Goal: Contribute content: Contribute content

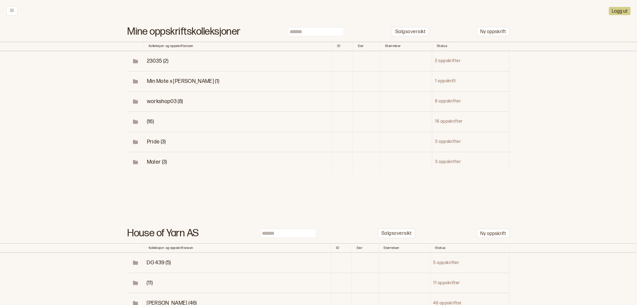
click at [323, 28] on input at bounding box center [316, 31] width 56 height 9
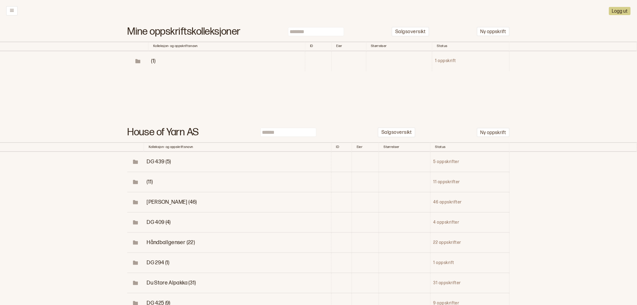
type input "*******"
click at [153, 60] on span "(1)" at bounding box center [153, 61] width 4 height 6
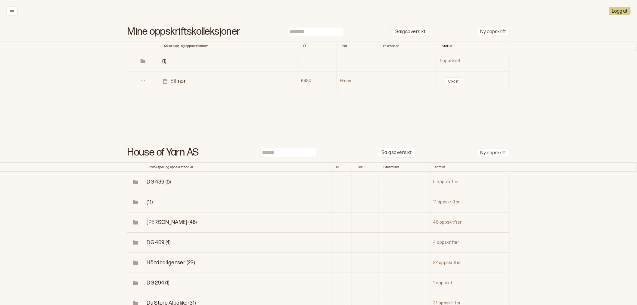
click at [174, 79] on p "Ellinor" at bounding box center [179, 81] width 16 height 7
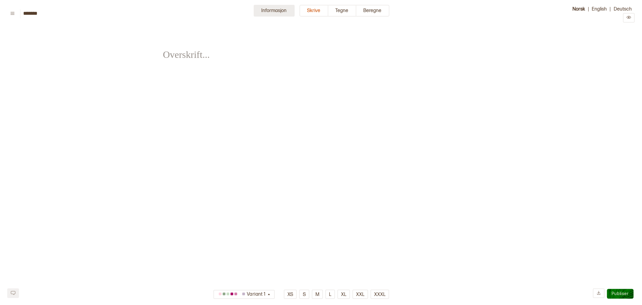
click at [277, 14] on button "Informasjon" at bounding box center [274, 11] width 41 height 12
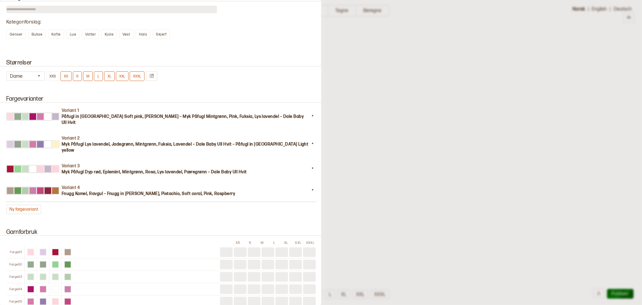
scroll to position [468, 0]
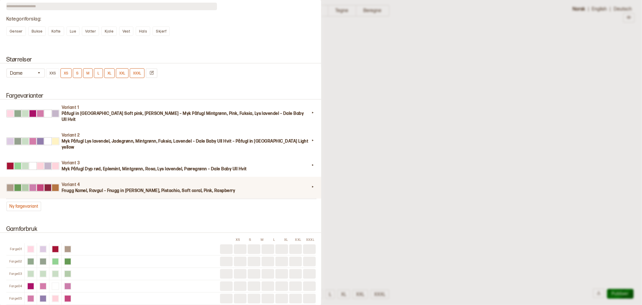
click at [110, 187] on h3 "Fnugg Kamel, Ravgul – Fnugg in [PERSON_NAME], Pistachio, Soft coral, Pink, Rasp…" at bounding box center [186, 190] width 248 height 6
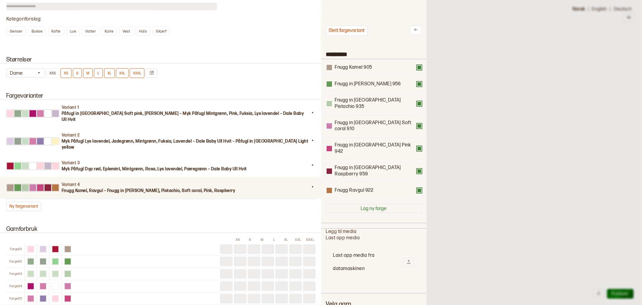
scroll to position [175, 95]
click at [20, 201] on button "Ny fargevariant" at bounding box center [23, 206] width 35 height 10
type input "*********"
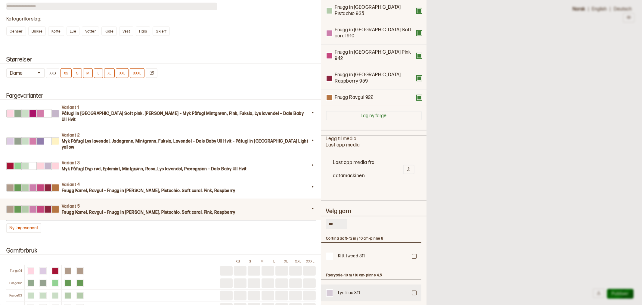
scroll to position [100, 0]
click at [412, 257] on div at bounding box center [414, 255] width 4 height 4
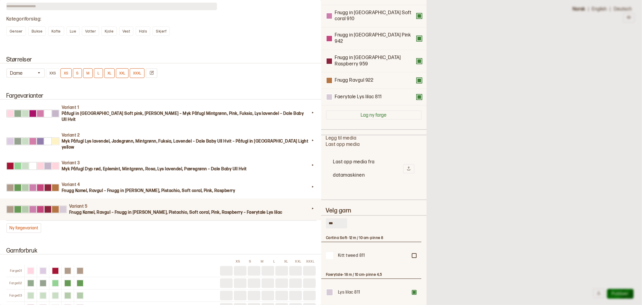
scroll to position [0, 0]
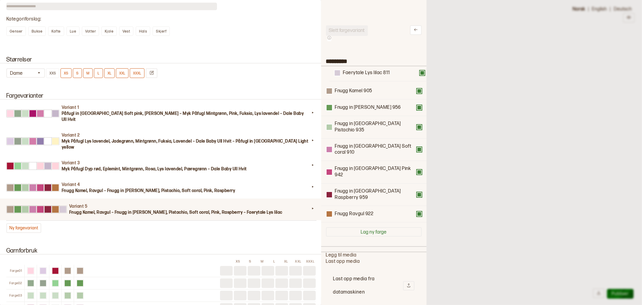
drag, startPoint x: 361, startPoint y: 191, endPoint x: 370, endPoint y: 71, distance: 120.4
click at [370, 71] on div "Fnugg Kamel 905 Fnugg in Florence Green 956 Fnugg in Florence Pistachio 935 Fnu…" at bounding box center [374, 144] width 96 height 156
click at [417, 90] on button at bounding box center [419, 90] width 5 height 5
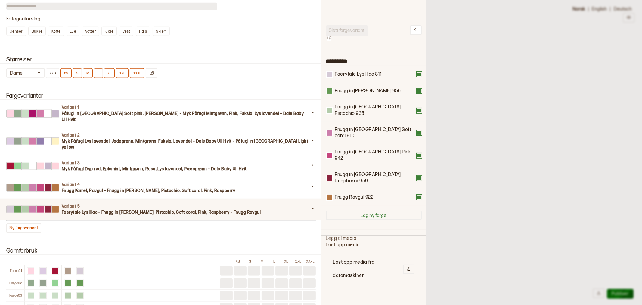
drag, startPoint x: 334, startPoint y: 297, endPoint x: 323, endPoint y: 297, distance: 11.1
click at [323, 297] on div "Slett fargevariant ********* Faerytale Lys lilac 811 Fnugg in Florence Green 95…" at bounding box center [373, 152] width 105 height 305
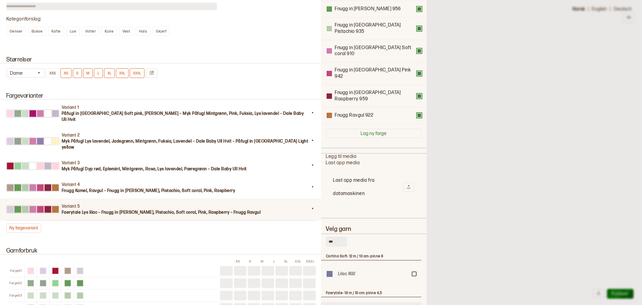
scroll to position [100, 0]
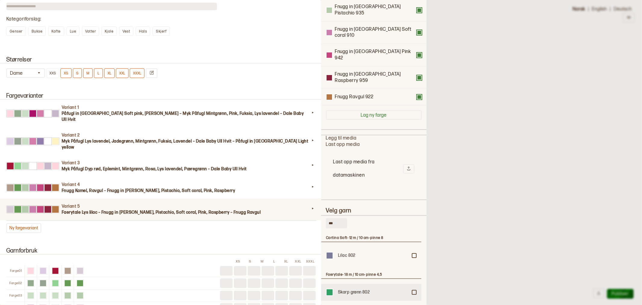
click at [414, 257] on div at bounding box center [414, 255] width 4 height 4
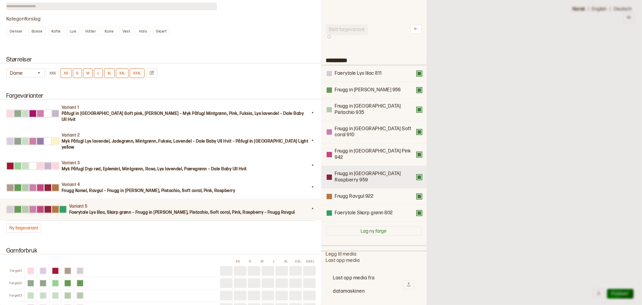
scroll to position [0, 0]
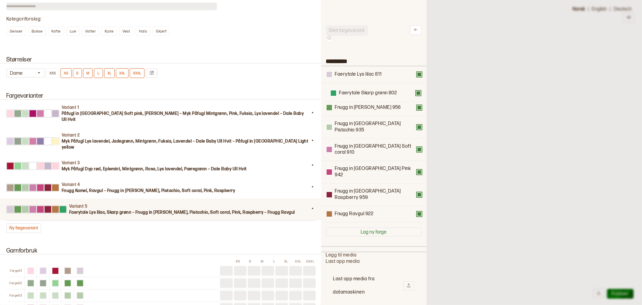
drag, startPoint x: 359, startPoint y: 192, endPoint x: 363, endPoint y: 92, distance: 99.4
click at [363, 92] on div "Faerytale Lys lilac 811 Fnugg in Florence Green 956 Fnugg in Florence Pistachio…" at bounding box center [374, 144] width 96 height 156
click at [417, 90] on button at bounding box center [419, 90] width 5 height 5
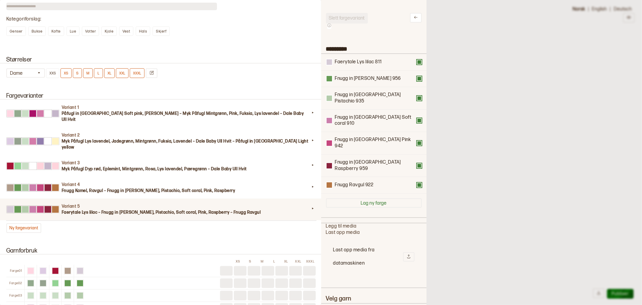
scroll to position [33, 0]
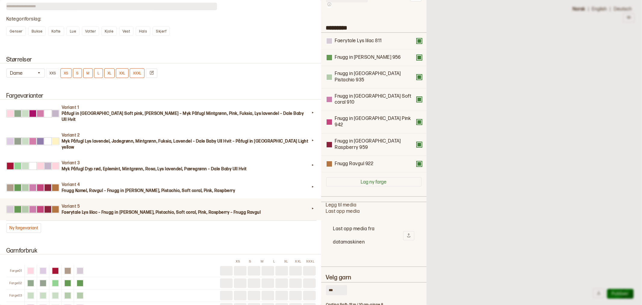
drag, startPoint x: 334, startPoint y: 265, endPoint x: 321, endPoint y: 265, distance: 12.7
click at [321, 265] on div "Slett fargevariant ********* Faerytale Lys lilac 811 Fnugg in Florence Green 95…" at bounding box center [373, 152] width 105 height 305
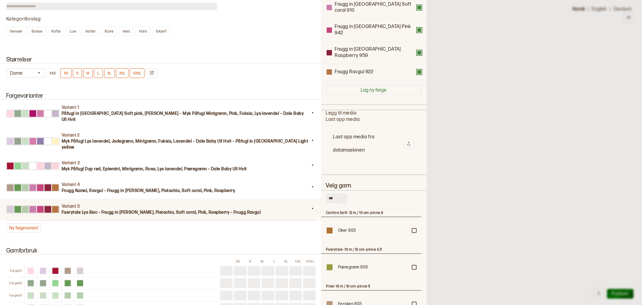
scroll to position [134, 0]
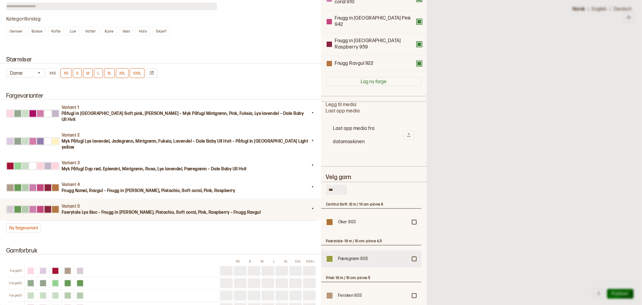
click at [415, 224] on div at bounding box center [414, 222] width 4 height 4
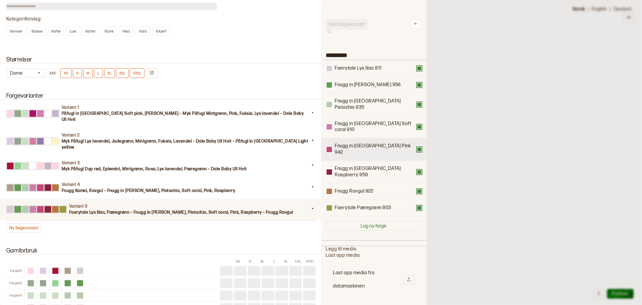
scroll to position [0, 0]
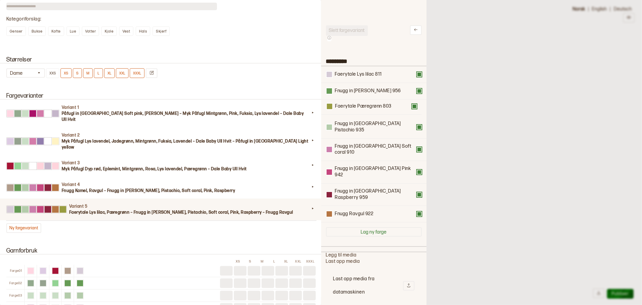
drag, startPoint x: 358, startPoint y: 192, endPoint x: 358, endPoint y: 104, distance: 87.6
click at [358, 104] on div "Faerytale Lys lilac 811 Fnugg in Florence Green 956 Fnugg in Florence Pistachio…" at bounding box center [374, 144] width 96 height 156
click at [417, 106] on button at bounding box center [419, 107] width 5 height 5
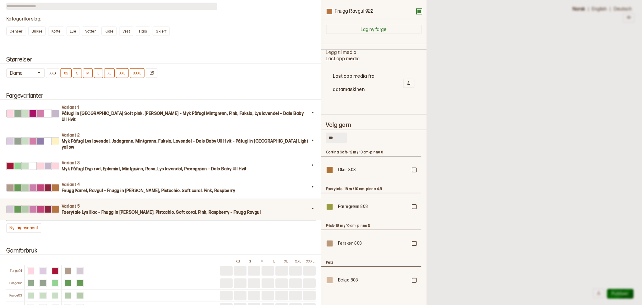
scroll to position [186, 0]
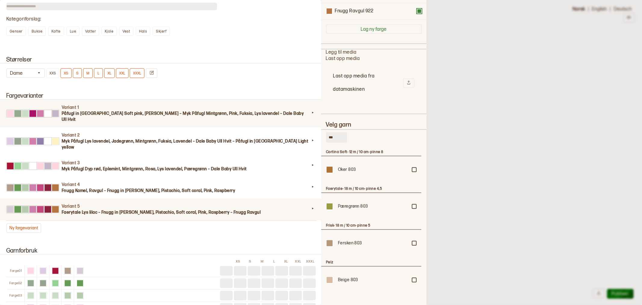
drag, startPoint x: 339, startPoint y: 111, endPoint x: 306, endPoint y: 112, distance: 33.1
click at [306, 112] on div "**********" at bounding box center [321, 152] width 642 height 305
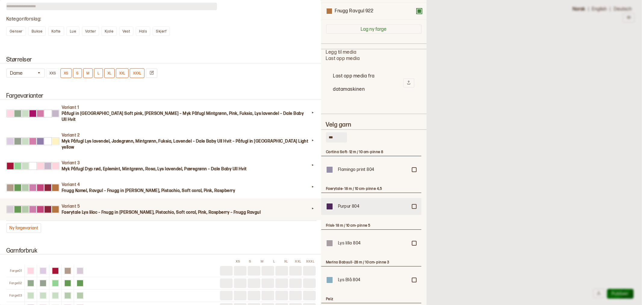
click at [412, 171] on div at bounding box center [414, 170] width 4 height 4
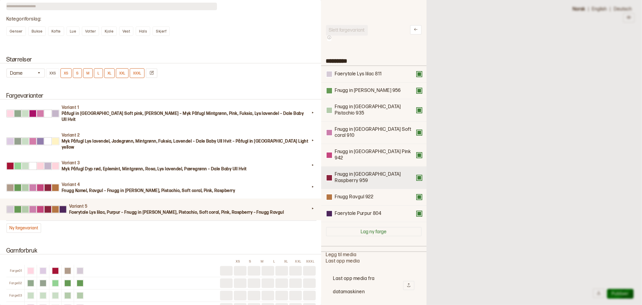
scroll to position [0, 0]
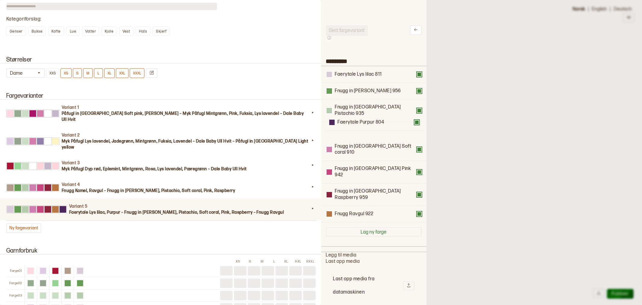
drag, startPoint x: 351, startPoint y: 191, endPoint x: 354, endPoint y: 122, distance: 69.3
click at [354, 122] on div "Faerytale Lys lilac 811 Fnugg in Florence Green 956 Fnugg in Florence Pistachio…" at bounding box center [374, 144] width 96 height 156
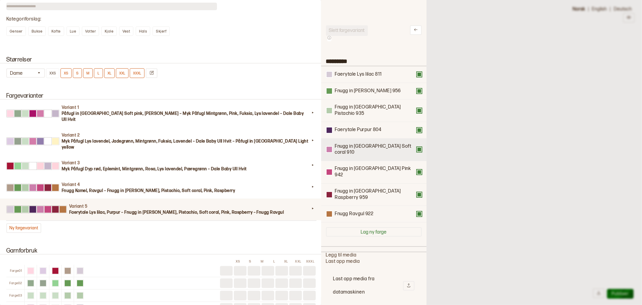
click at [417, 147] on button at bounding box center [419, 149] width 5 height 5
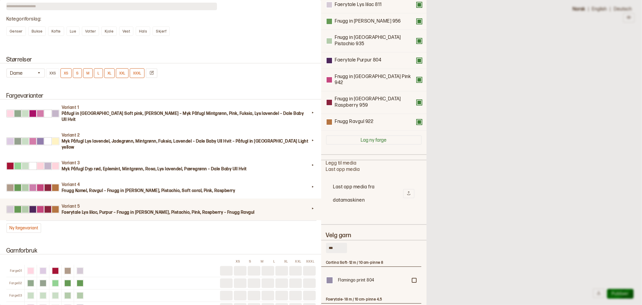
scroll to position [100, 0]
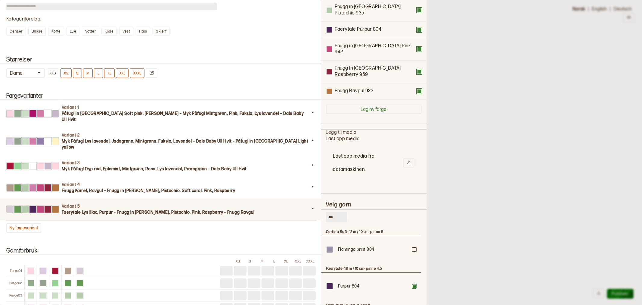
click at [333, 212] on input "***" at bounding box center [336, 217] width 21 height 10
type input "***"
click at [409, 218] on div "Lilac 805" at bounding box center [371, 209] width 100 height 17
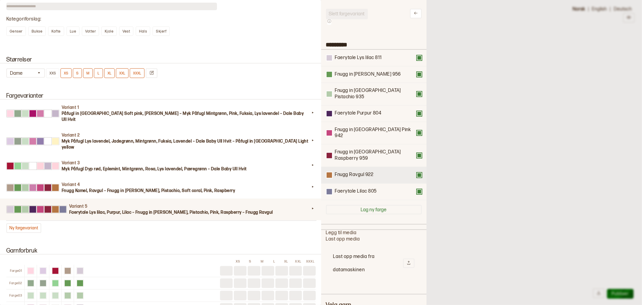
scroll to position [0, 0]
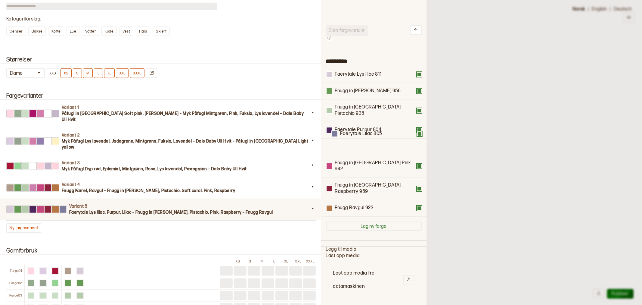
drag, startPoint x: 349, startPoint y: 189, endPoint x: 354, endPoint y: 131, distance: 58.3
click at [354, 131] on div "Faerytale Lys lilac 811 Fnugg in Florence Green 956 Fnugg in Florence Pistachio…" at bounding box center [374, 141] width 96 height 150
click at [329, 127] on div at bounding box center [329, 129] width 5 height 5
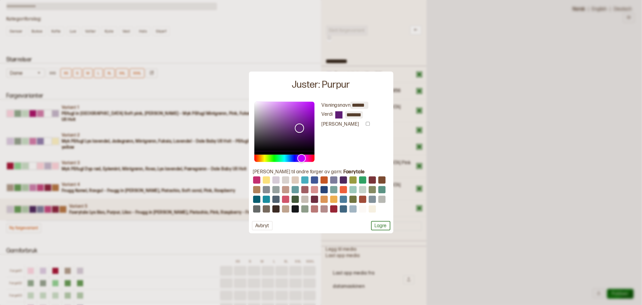
type input "*******"
drag, startPoint x: 288, startPoint y: 132, endPoint x: 299, endPoint y: 129, distance: 11.6
click at [299, 129] on div "Color" at bounding box center [298, 127] width 9 height 9
click at [383, 231] on div "Visningsnavn ****** Verdi ******* Bevar garndata Endre til andre farger av garn…" at bounding box center [321, 165] width 144 height 135
click at [383, 228] on button "Lagre" at bounding box center [380, 225] width 19 height 9
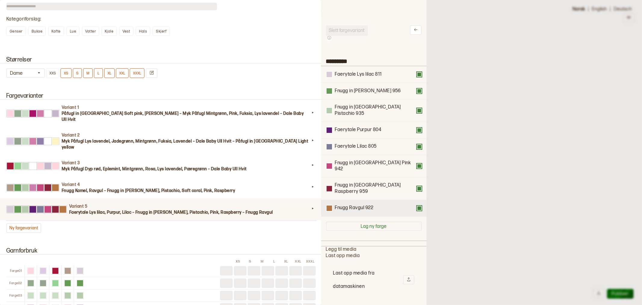
click at [417, 206] on button at bounding box center [419, 208] width 5 height 5
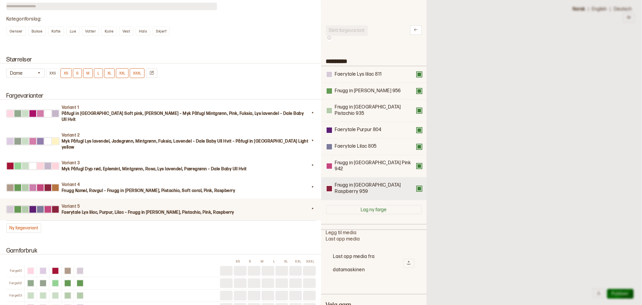
click at [417, 186] on button at bounding box center [419, 188] width 5 height 5
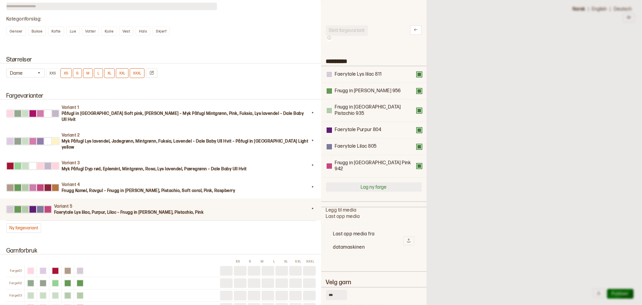
click at [365, 182] on button "Lag ny farge" at bounding box center [374, 186] width 96 height 9
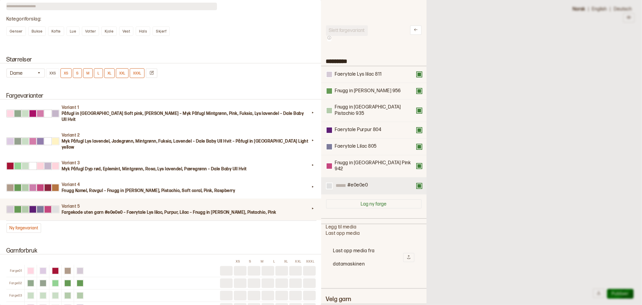
click at [417, 183] on button at bounding box center [419, 185] width 5 height 5
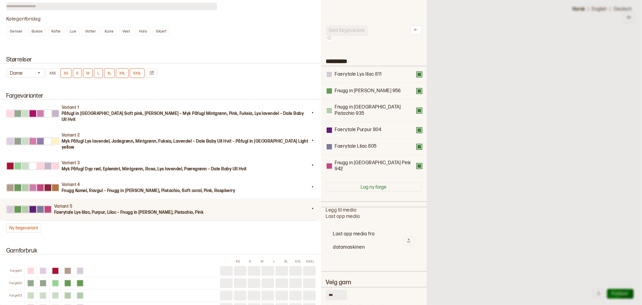
drag, startPoint x: 335, startPoint y: 280, endPoint x: 305, endPoint y: 284, distance: 30.0
click at [305, 284] on div "**********" at bounding box center [321, 152] width 642 height 305
type input "***"
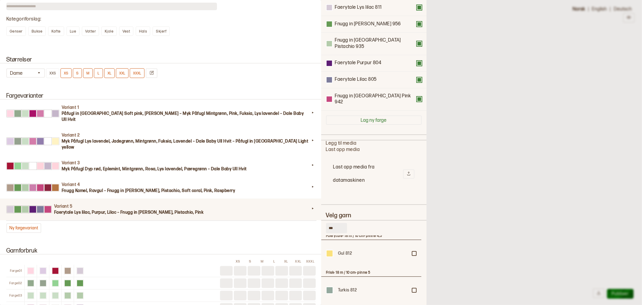
scroll to position [33, 0]
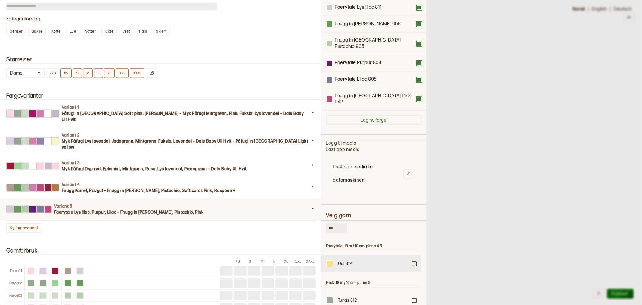
click at [412, 228] on div at bounding box center [414, 227] width 4 height 4
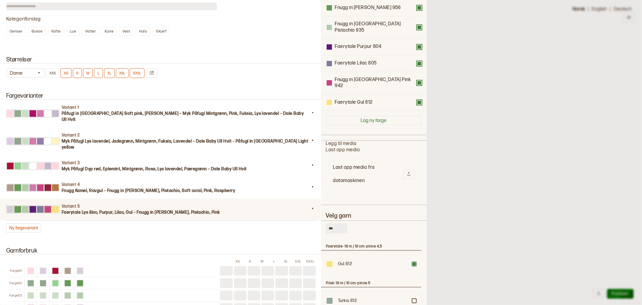
click at [493, 106] on div at bounding box center [321, 152] width 642 height 305
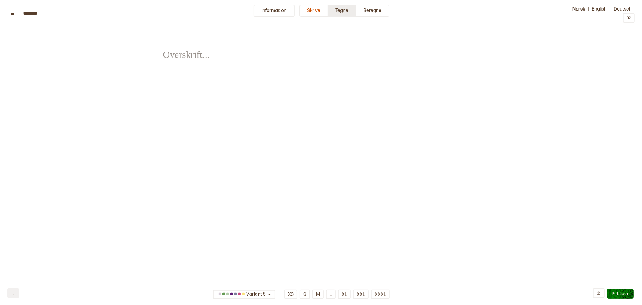
click at [351, 11] on button "Tegne" at bounding box center [342, 11] width 28 height 12
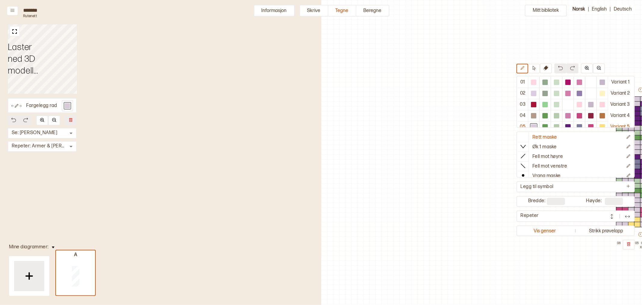
scroll to position [16, 209]
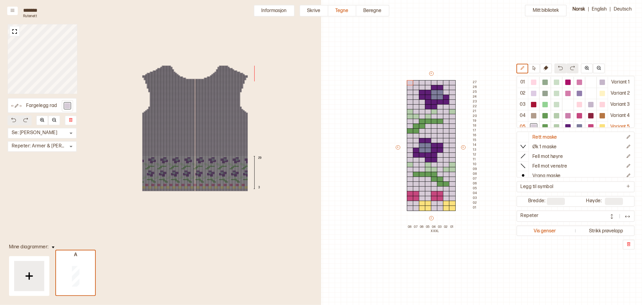
click at [211, 172] on div at bounding box center [211, 172] width 2 height 1
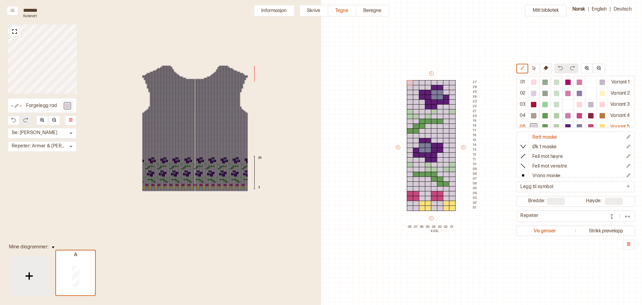
click at [32, 275] on img at bounding box center [29, 275] width 15 height 15
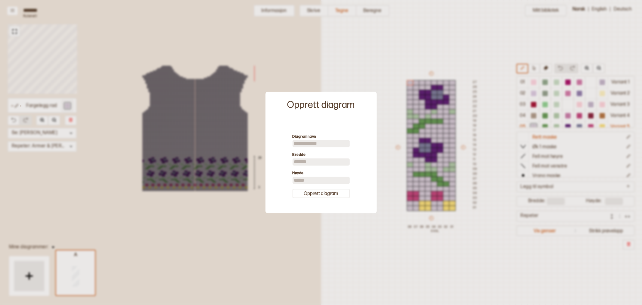
drag, startPoint x: 300, startPoint y: 163, endPoint x: 275, endPoint y: 163, distance: 25.0
click at [275, 163] on div "Diagramnavn Bredde ** Høyde ** Opprett diagram" at bounding box center [320, 166] width 105 height 88
type input "*"
drag, startPoint x: 308, startPoint y: 182, endPoint x: 245, endPoint y: 164, distance: 65.4
click at [247, 166] on body "**********" at bounding box center [321, 152] width 642 height 305
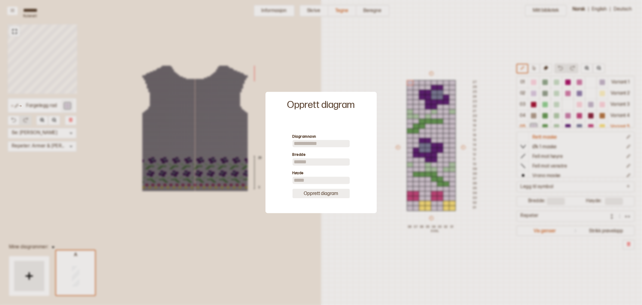
type input "**"
drag, startPoint x: 318, startPoint y: 194, endPoint x: 322, endPoint y: 193, distance: 4.5
click at [318, 193] on button "Opprett diagram" at bounding box center [321, 192] width 57 height 9
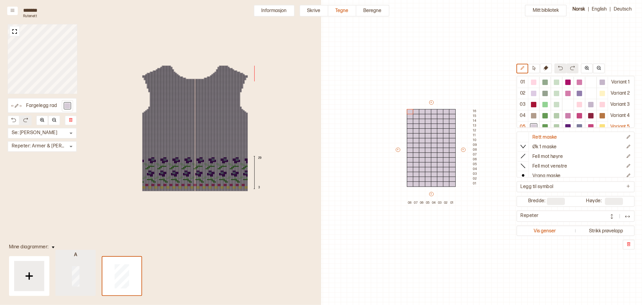
click at [67, 280] on div at bounding box center [75, 275] width 39 height 39
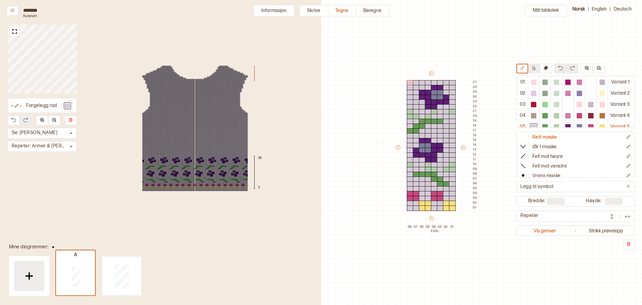
click at [533, 67] on icon at bounding box center [534, 68] width 3 height 5
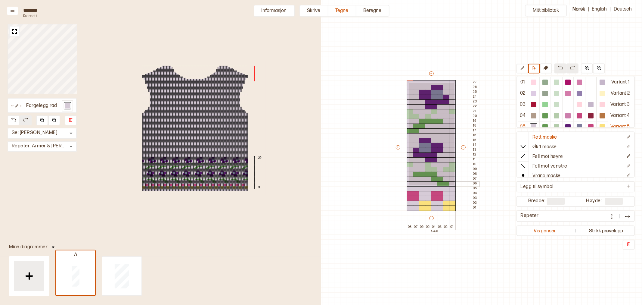
drag, startPoint x: 408, startPoint y: 82, endPoint x: 454, endPoint y: 184, distance: 111.8
click at [454, 184] on div "+ + + + 08 07 06 05 04 XXXL 03 02 01 27 26 25 24 23 22 21 20 19 18 17 16 15 14 …" at bounding box center [437, 149] width 84 height 159
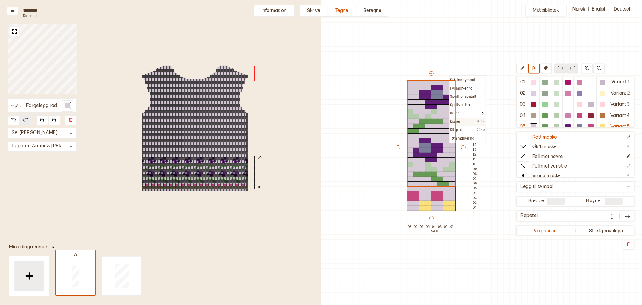
click at [460, 121] on p "Kopier" at bounding box center [455, 121] width 10 height 5
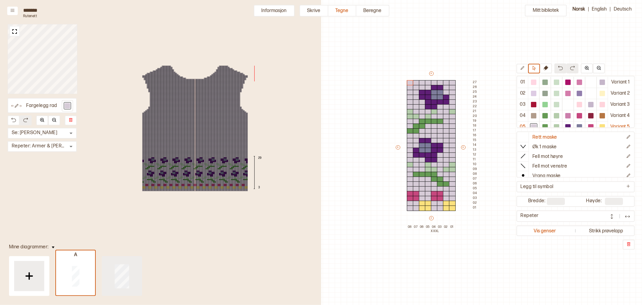
click at [125, 289] on div at bounding box center [121, 275] width 39 height 39
type input "**"
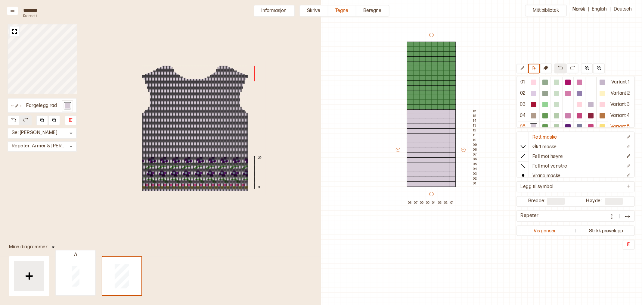
type input "**"
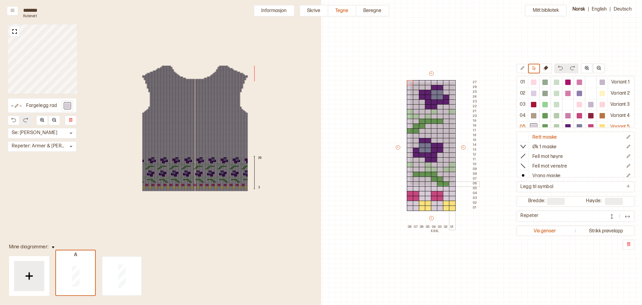
drag, startPoint x: 409, startPoint y: 82, endPoint x: 454, endPoint y: 184, distance: 111.9
click at [454, 184] on div "+ + + + 08 07 06 05 04 XXXL 03 02 01 27 26 25 24 23 22 21 20 19 18 17 16 15 14 …" at bounding box center [437, 149] width 84 height 159
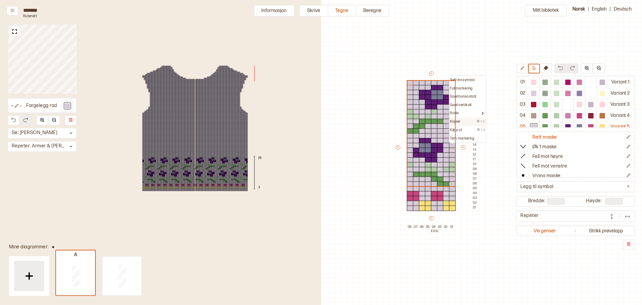
click at [457, 119] on p "Kopier" at bounding box center [455, 121] width 10 height 5
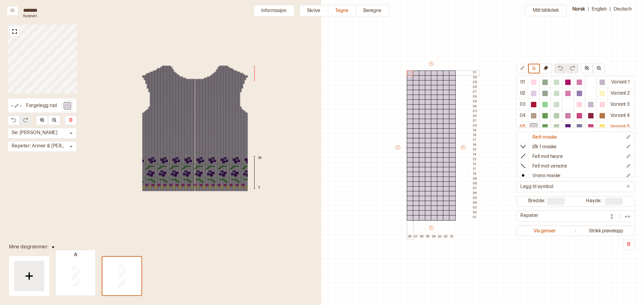
click at [411, 73] on div at bounding box center [410, 72] width 7 height 5
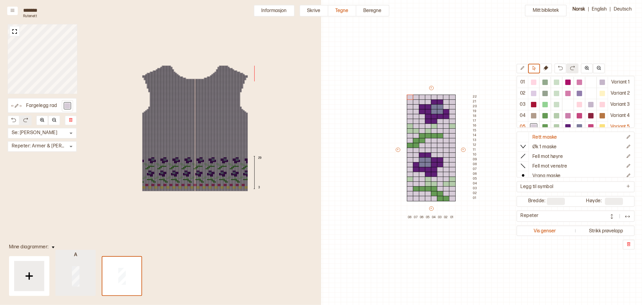
click at [79, 280] on div at bounding box center [75, 275] width 39 height 39
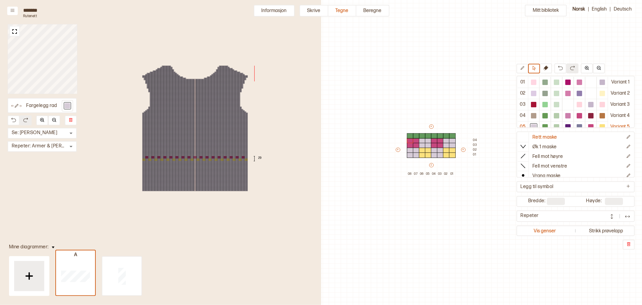
type input "*"
click at [233, 158] on div "↑ ← ↓ → 29 25" at bounding box center [194, 128] width 141 height 134
click at [243, 151] on img at bounding box center [244, 150] width 6 height 6
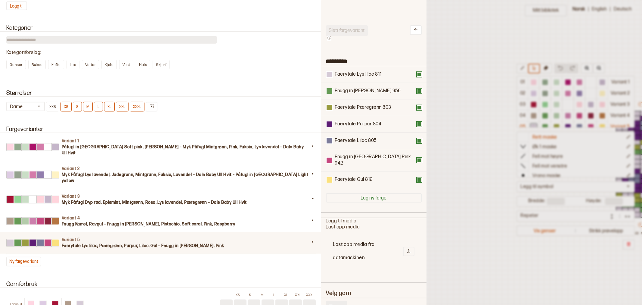
scroll to position [16, 209]
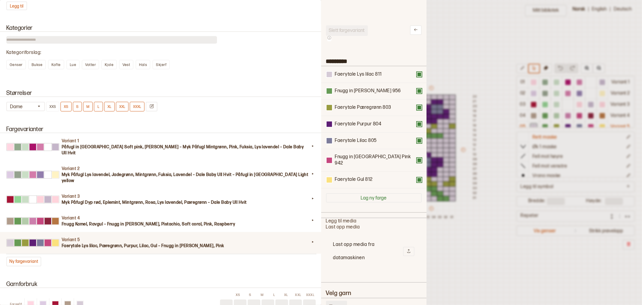
click at [333, 300] on input "***" at bounding box center [336, 305] width 21 height 10
type input "***"
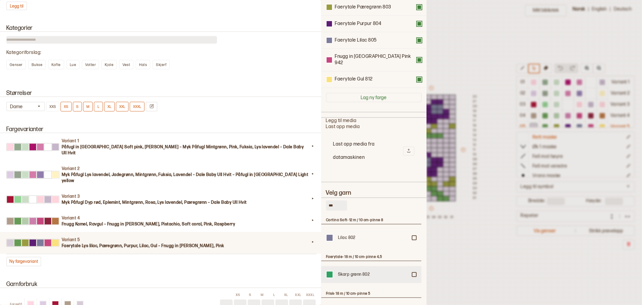
scroll to position [134, 0]
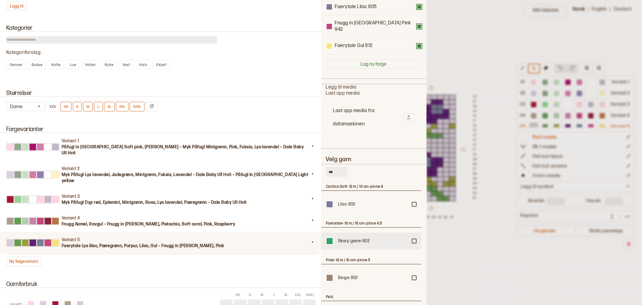
click at [413, 206] on div at bounding box center [414, 204] width 4 height 4
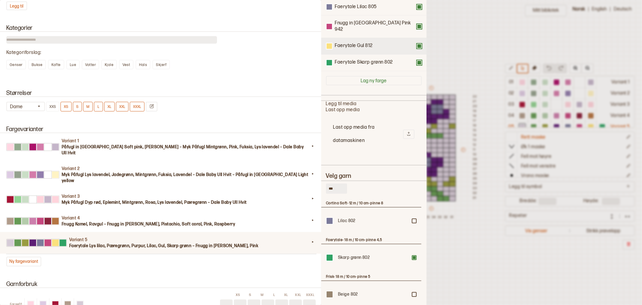
scroll to position [0, 0]
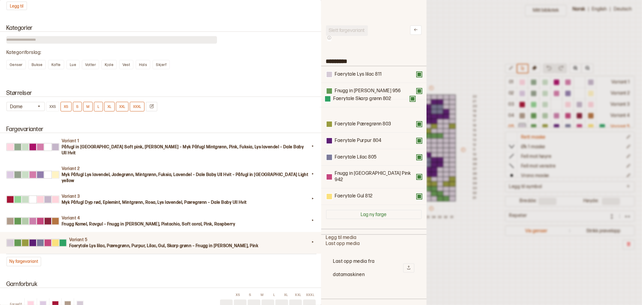
drag, startPoint x: 368, startPoint y: 193, endPoint x: 366, endPoint y: 100, distance: 93.0
click at [366, 100] on div "Faerytale Lys lilac 811 Fnugg in [GEOGRAPHIC_DATA][PERSON_NAME] 956 Faerytale P…" at bounding box center [374, 135] width 96 height 138
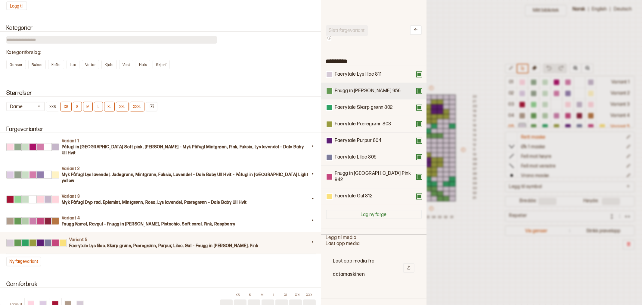
click at [417, 90] on button at bounding box center [419, 90] width 5 height 5
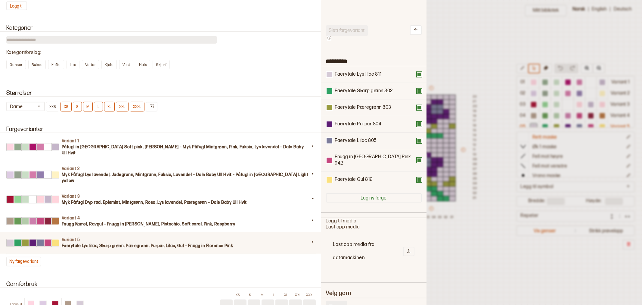
click at [467, 55] on div at bounding box center [321, 152] width 642 height 305
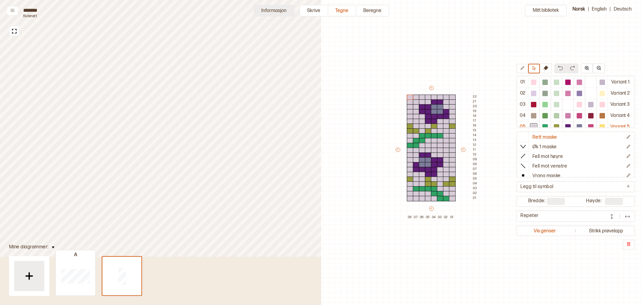
click at [268, 10] on button "Informasjon" at bounding box center [274, 11] width 41 height 12
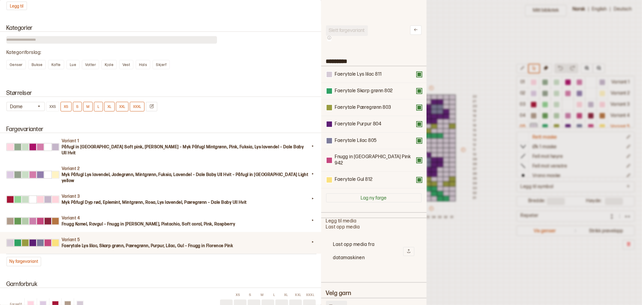
click at [443, 48] on div at bounding box center [321, 152] width 642 height 305
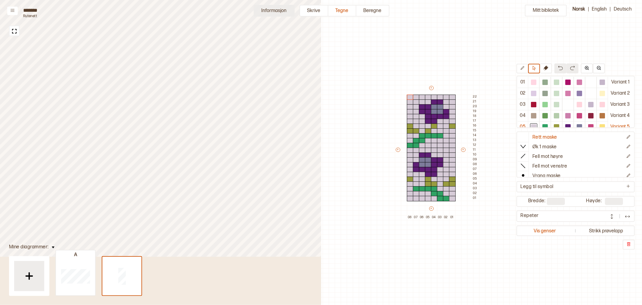
click at [281, 10] on button "Informasjon" at bounding box center [274, 11] width 41 height 12
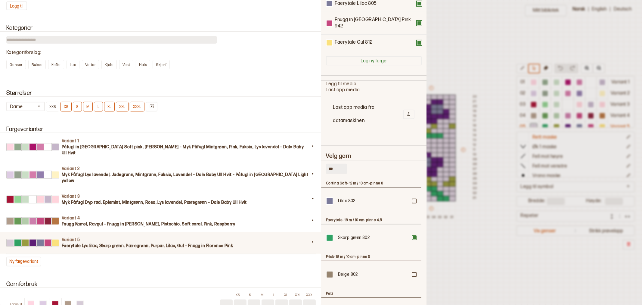
scroll to position [52, 0]
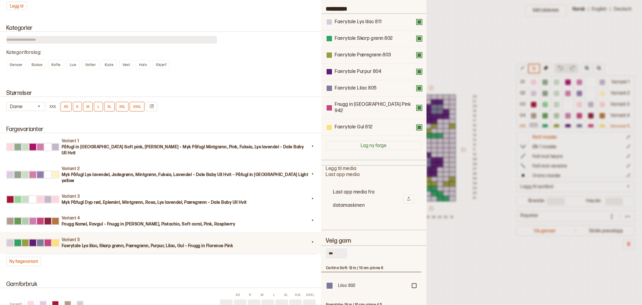
drag, startPoint x: 336, startPoint y: 246, endPoint x: 292, endPoint y: 244, distance: 44.0
click at [292, 244] on div "**********" at bounding box center [321, 152] width 642 height 305
type input "***"
click at [412, 277] on div at bounding box center [414, 276] width 4 height 4
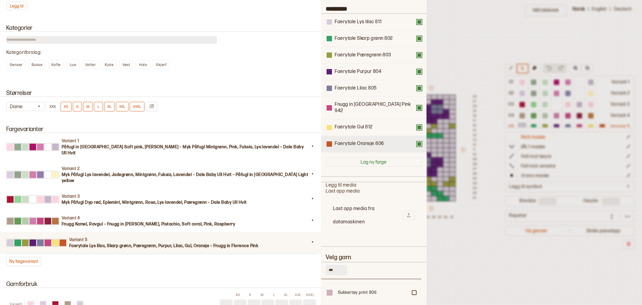
click at [330, 141] on div at bounding box center [329, 143] width 5 height 5
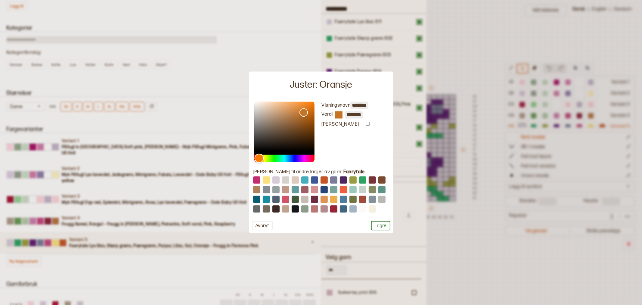
click at [259, 160] on div "Hue" at bounding box center [258, 157] width 9 height 9
type input "*******"
drag, startPoint x: 307, startPoint y: 112, endPoint x: 314, endPoint y: 102, distance: 12.8
click at [314, 102] on div "Color" at bounding box center [313, 101] width 9 height 9
click at [380, 223] on button "Lagre" at bounding box center [380, 225] width 19 height 9
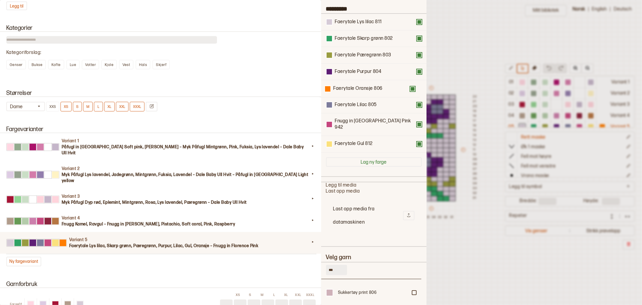
drag, startPoint x: 362, startPoint y: 138, endPoint x: 360, endPoint y: 87, distance: 50.3
click at [360, 87] on div "Faerytale Lys lilac 811 Faerytale Skarp grønn 802 Faerytale Pæregrønn 803 Faery…" at bounding box center [374, 83] width 96 height 138
click at [417, 104] on button at bounding box center [419, 104] width 5 height 5
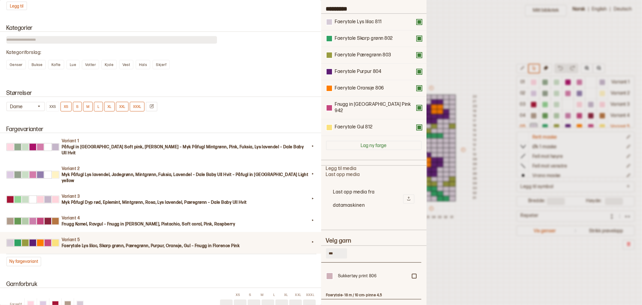
drag, startPoint x: 330, startPoint y: 244, endPoint x: 326, endPoint y: 244, distance: 3.9
click at [326, 248] on input "***" at bounding box center [336, 253] width 21 height 10
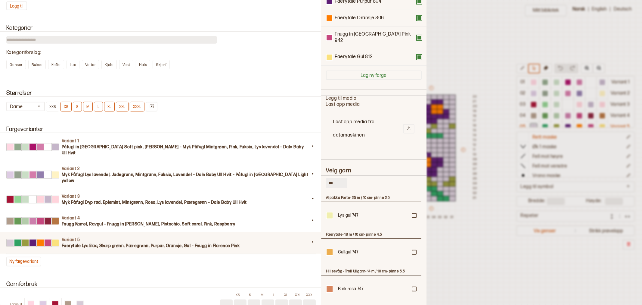
scroll to position [153, 0]
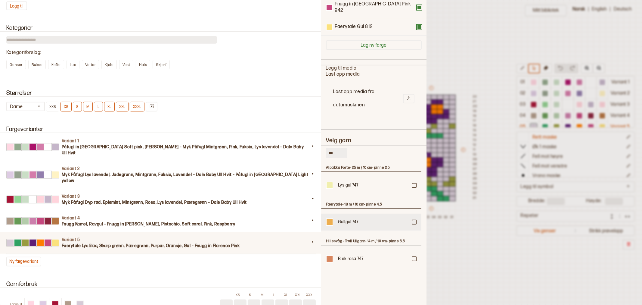
type input "***"
click at [415, 187] on div at bounding box center [414, 185] width 4 height 4
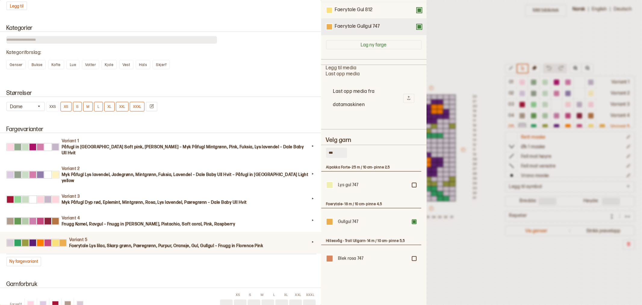
scroll to position [0, 0]
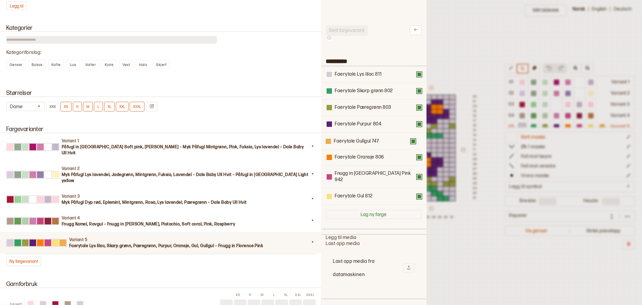
drag, startPoint x: 357, startPoint y: 191, endPoint x: 356, endPoint y: 140, distance: 50.6
click at [356, 140] on div "Faerytale Lys lilac 811 Faerytale Skarp grønn 802 Faerytale Pæregrønn 803 Faery…" at bounding box center [374, 135] width 96 height 138
click at [417, 156] on button at bounding box center [419, 157] width 5 height 5
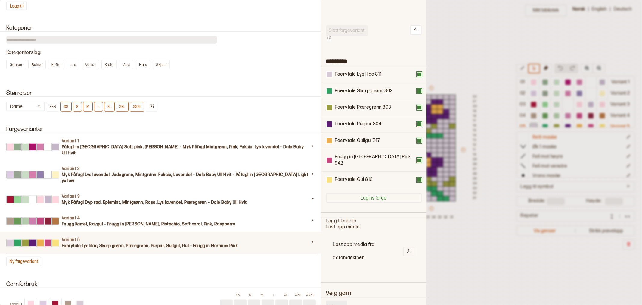
click at [442, 26] on div at bounding box center [321, 152] width 642 height 305
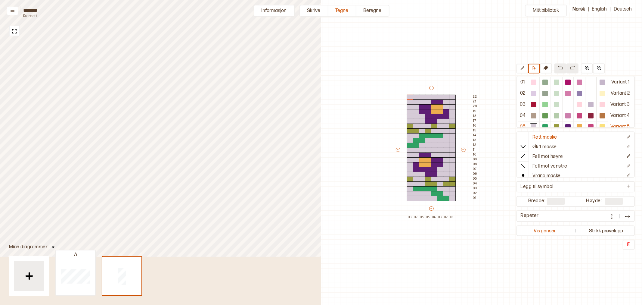
click at [364, 41] on div "Mitt bibliotek 01 Variant 1 02 Variant 2 03 Variant 3 04 Variant 4 05 Variant 5…" at bounding box center [433, 288] width 642 height 609
click at [272, 9] on button "Informasjon" at bounding box center [274, 11] width 41 height 12
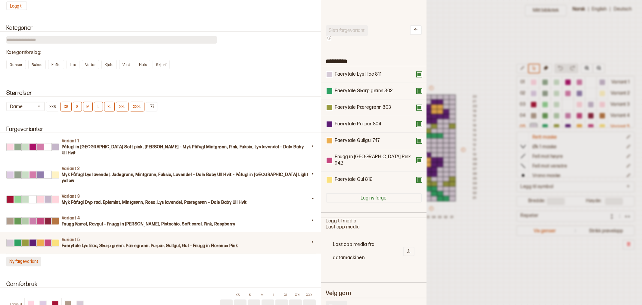
click at [23, 256] on button "Ny fargevariant" at bounding box center [23, 261] width 35 height 10
type input "*********"
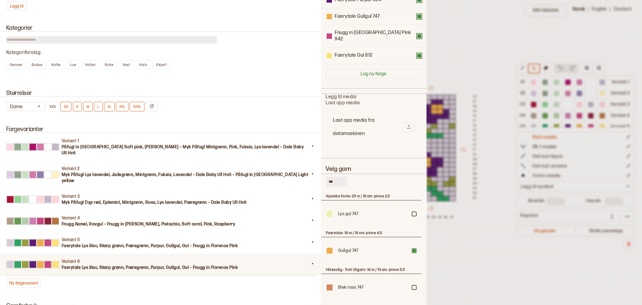
scroll to position [119, 0]
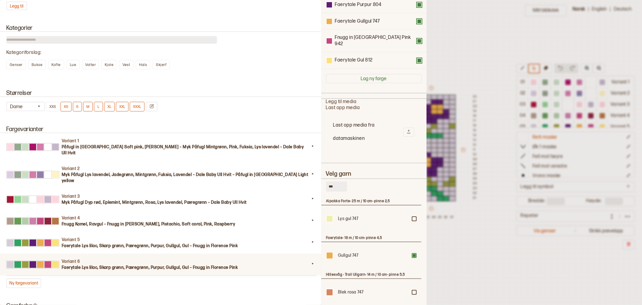
drag, startPoint x: 336, startPoint y: 178, endPoint x: 329, endPoint y: 178, distance: 6.9
click at [329, 181] on input "***" at bounding box center [336, 186] width 21 height 10
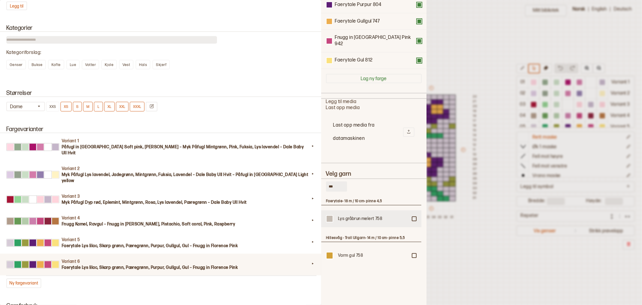
click at [413, 217] on div at bounding box center [414, 219] width 4 height 4
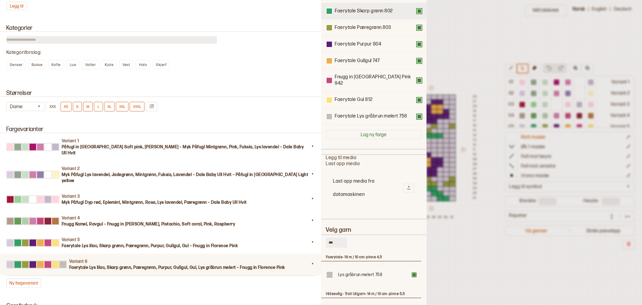
scroll to position [0, 0]
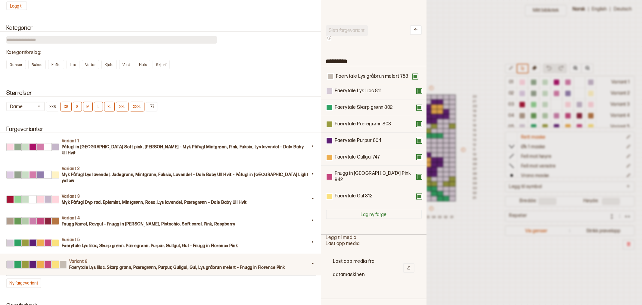
drag, startPoint x: 368, startPoint y: 191, endPoint x: 369, endPoint y: 76, distance: 115.6
click at [369, 76] on div "Faerytale Lys lilac 811 Faerytale Skarp grønn 802 Faerytale Pæregrønn 803 Faery…" at bounding box center [374, 135] width 96 height 138
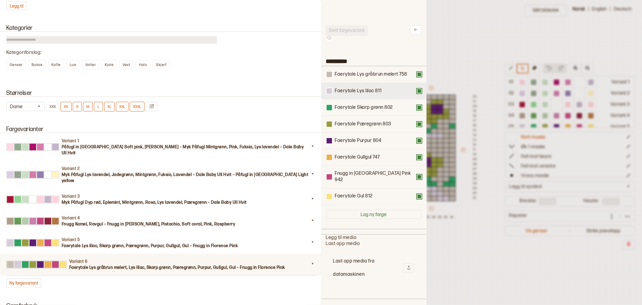
click at [417, 90] on button at bounding box center [419, 90] width 5 height 5
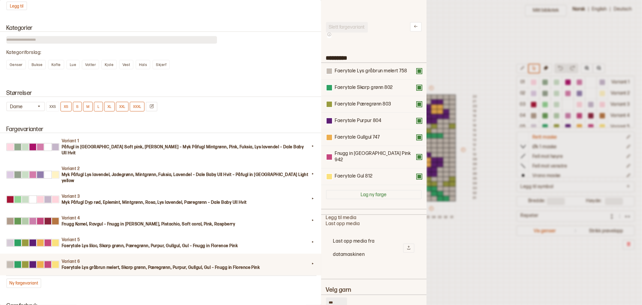
scroll to position [8, 0]
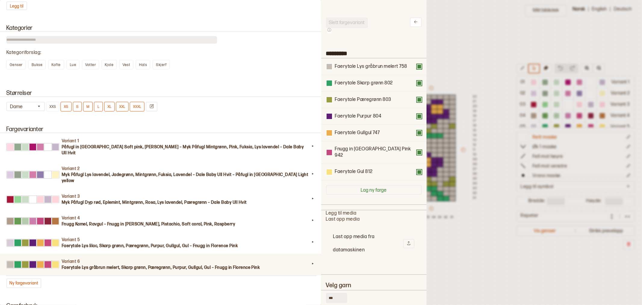
drag, startPoint x: 334, startPoint y: 299, endPoint x: 321, endPoint y: 299, distance: 13.5
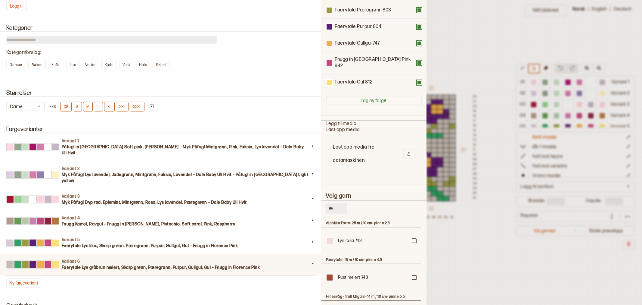
scroll to position [108, 0]
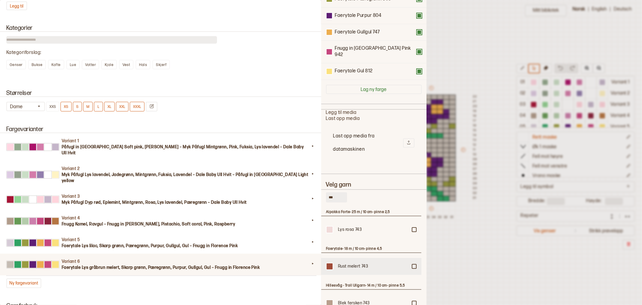
click at [411, 238] on div "Rust melert 743" at bounding box center [371, 229] width 100 height 17
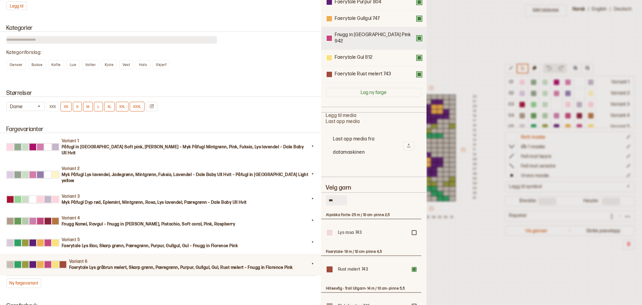
scroll to position [0, 0]
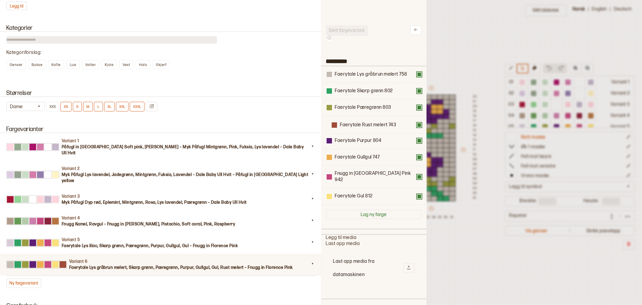
drag, startPoint x: 356, startPoint y: 191, endPoint x: 361, endPoint y: 122, distance: 68.8
click at [361, 122] on div "Faerytale Lys gråbrun melert 758 Faerytale Skarp grønn 802 Faerytale Pæregrønn …" at bounding box center [374, 135] width 96 height 138
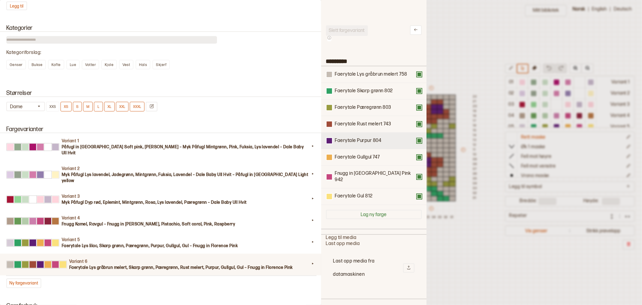
click at [417, 141] on button at bounding box center [419, 140] width 5 height 5
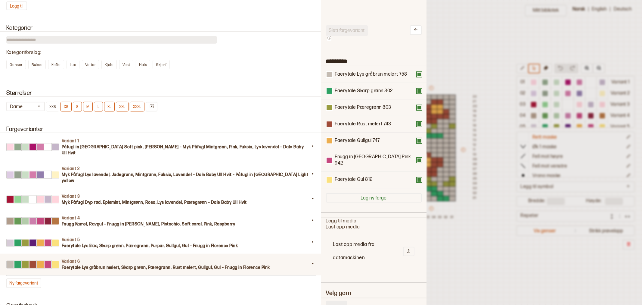
scroll to position [33, 0]
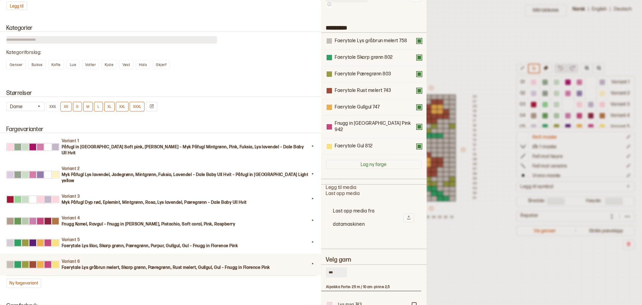
drag, startPoint x: 335, startPoint y: 265, endPoint x: 294, endPoint y: 257, distance: 41.7
click at [294, 257] on div "**********" at bounding box center [321, 152] width 642 height 305
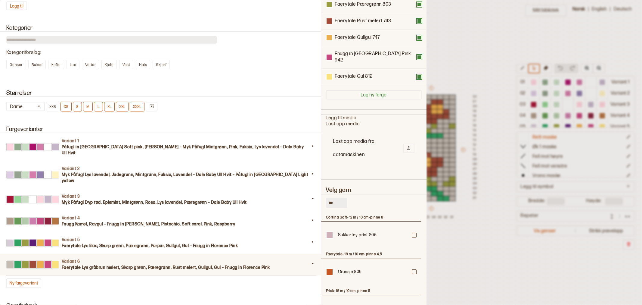
scroll to position [134, 0]
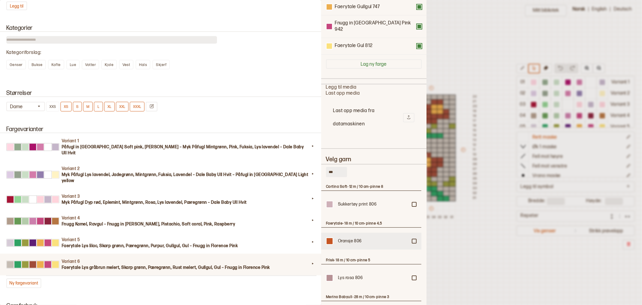
click at [412, 206] on div at bounding box center [414, 204] width 4 height 4
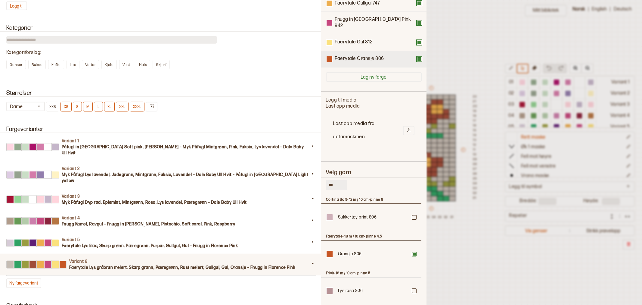
scroll to position [17, 0]
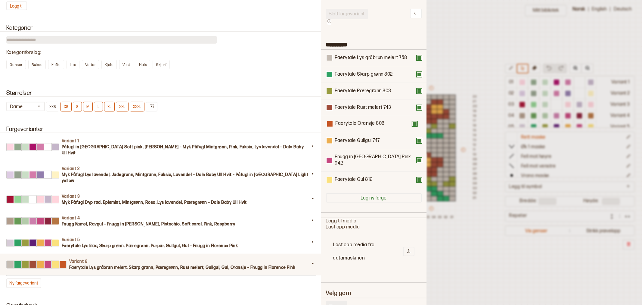
drag, startPoint x: 360, startPoint y: 174, endPoint x: 361, endPoint y: 122, distance: 51.8
click at [361, 122] on div "Faerytale Lys gråbrun melert 758 Faerytale Skarp grønn 802 Faerytale Pæregrønn …" at bounding box center [374, 119] width 96 height 138
click at [417, 124] on button at bounding box center [419, 124] width 5 height 5
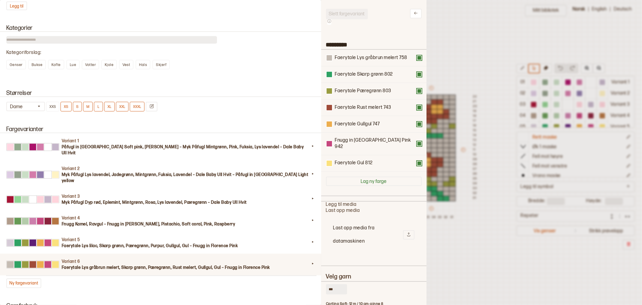
drag, startPoint x: 336, startPoint y: 282, endPoint x: 296, endPoint y: 276, distance: 39.8
click at [297, 277] on div "**********" at bounding box center [321, 152] width 642 height 305
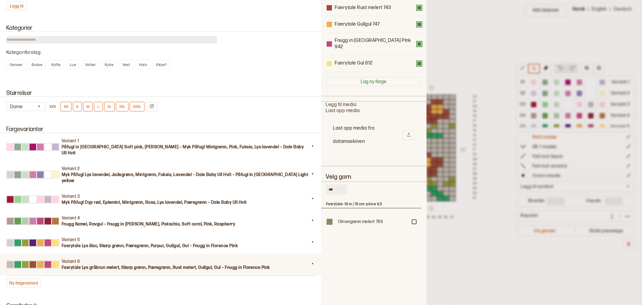
scroll to position [150, 0]
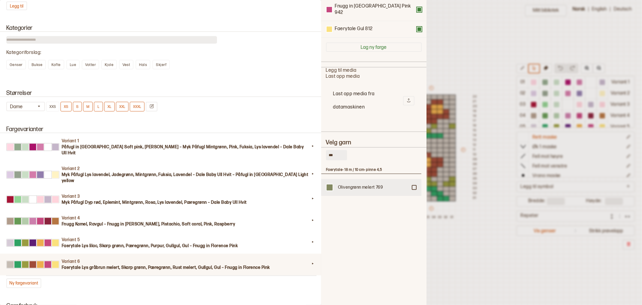
click at [412, 185] on div at bounding box center [414, 187] width 4 height 4
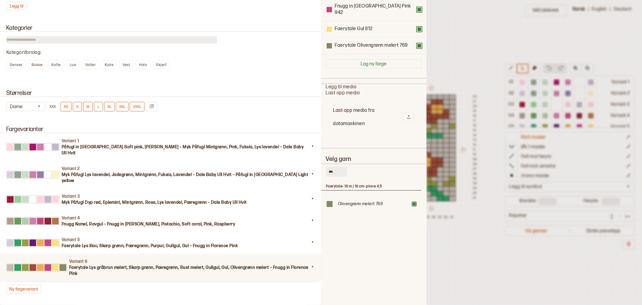
scroll to position [0, 0]
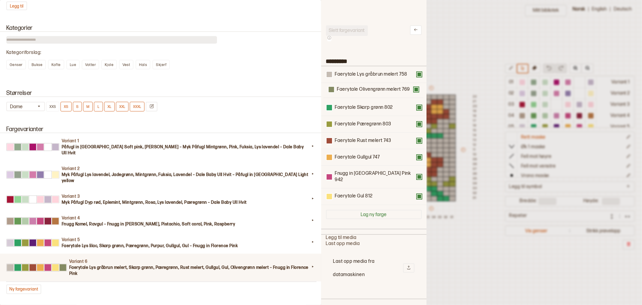
drag, startPoint x: 361, startPoint y: 191, endPoint x: 361, endPoint y: 92, distance: 98.7
click at [361, 92] on div "Faerytale Lys gråbrun melert 758 Faerytale Skarp grønn 802 Faerytale Pæregrønn …" at bounding box center [374, 135] width 96 height 138
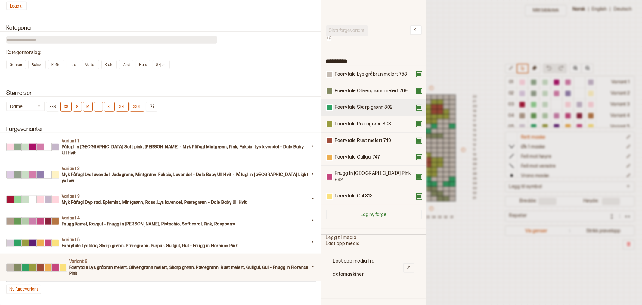
click at [417, 108] on button at bounding box center [419, 107] width 5 height 5
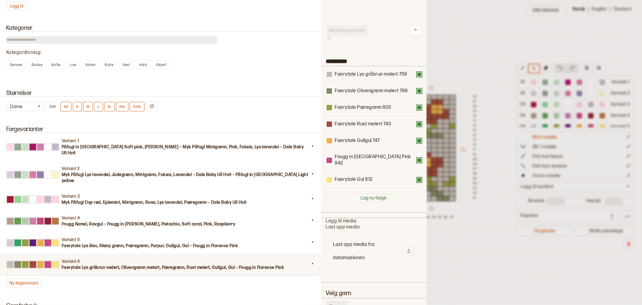
drag, startPoint x: 338, startPoint y: 295, endPoint x: 330, endPoint y: 296, distance: 8.5
click at [330, 300] on input "***" at bounding box center [336, 305] width 21 height 10
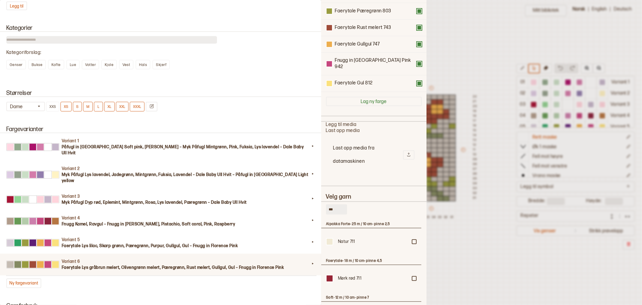
scroll to position [134, 0]
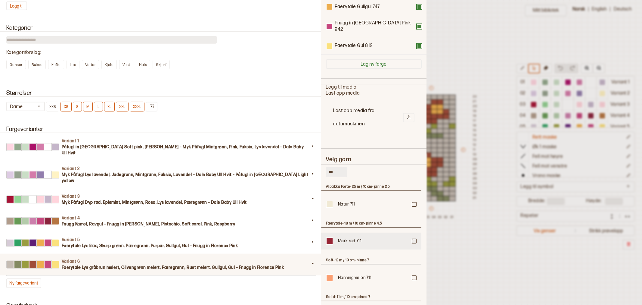
click at [415, 212] on div "Mørk rød 711" at bounding box center [371, 204] width 100 height 17
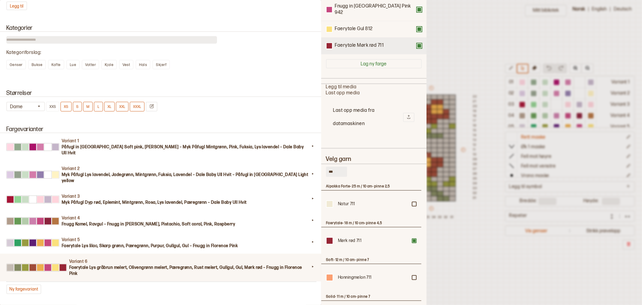
scroll to position [0, 0]
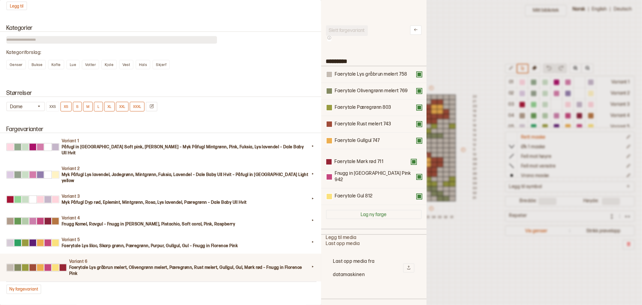
drag, startPoint x: 356, startPoint y: 190, endPoint x: 359, endPoint y: 157, distance: 32.6
click at [355, 157] on div "Faerytale Lys gråbrun melert 758 Faerytale Olivengrønn melert 769 Faerytale Pær…" at bounding box center [374, 135] width 96 height 138
click at [417, 175] on button at bounding box center [419, 176] width 5 height 5
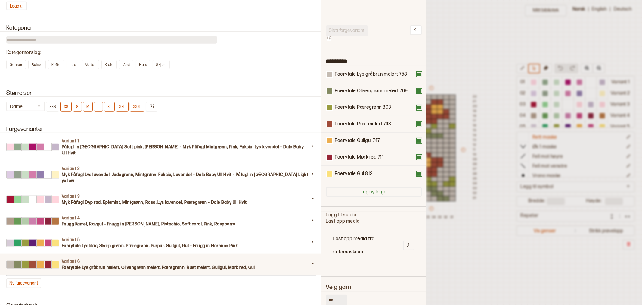
drag, startPoint x: 334, startPoint y: 298, endPoint x: 310, endPoint y: 297, distance: 23.8
click at [310, 297] on div "**********" at bounding box center [321, 152] width 642 height 305
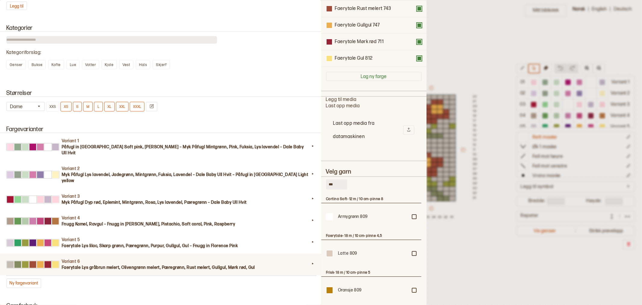
scroll to position [169, 0]
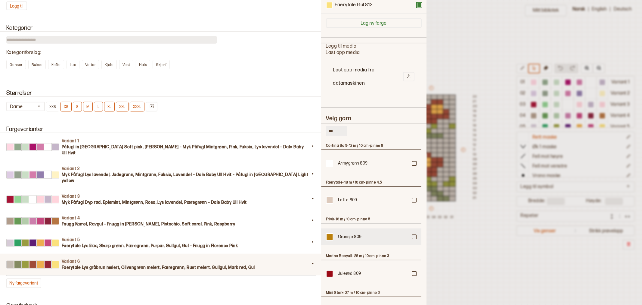
click at [412, 165] on div at bounding box center [414, 163] width 4 height 4
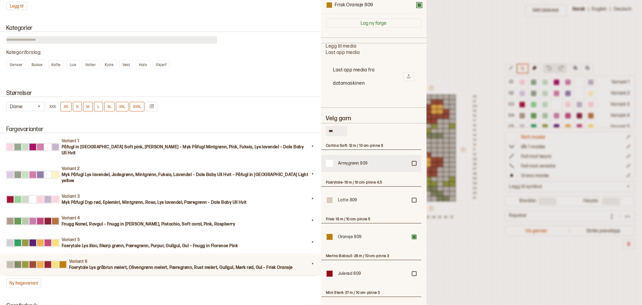
scroll to position [0, 0]
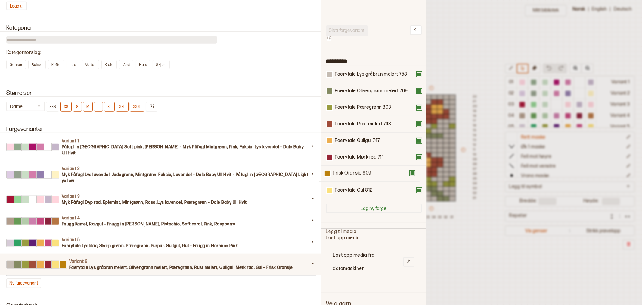
drag, startPoint x: 347, startPoint y: 189, endPoint x: 345, endPoint y: 171, distance: 18.2
click at [345, 171] on div "Faerytale Lys gråbrun melert 758 Faerytale Olivengrønn melert 769 Faerytale Pær…" at bounding box center [374, 132] width 96 height 132
click at [417, 191] on button at bounding box center [419, 190] width 5 height 5
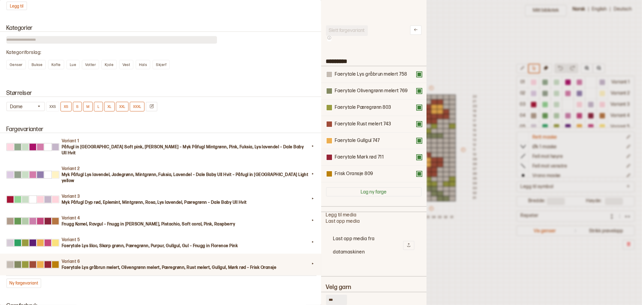
scroll to position [33, 0]
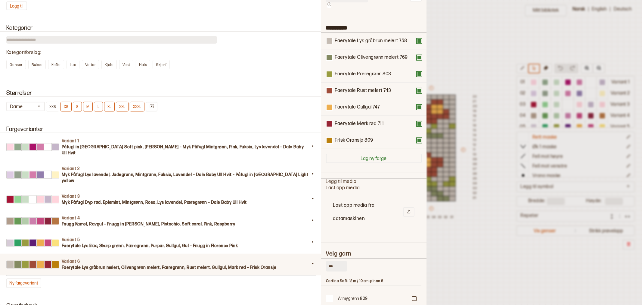
drag, startPoint x: 333, startPoint y: 265, endPoint x: 289, endPoint y: 241, distance: 50.9
click at [276, 257] on div "**********" at bounding box center [321, 152] width 642 height 305
click at [414, 296] on div at bounding box center [414, 298] width 4 height 4
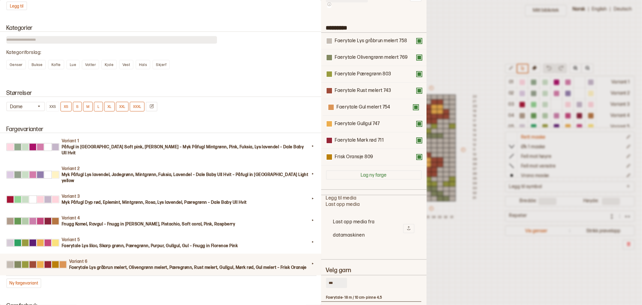
drag, startPoint x: 368, startPoint y: 156, endPoint x: 369, endPoint y: 106, distance: 50.9
click at [369, 106] on div "Faerytale Lys gråbrun melert 758 Faerytale Olivengrønn melert 769 Faerytale Pær…" at bounding box center [374, 99] width 96 height 132
click at [417, 122] on button at bounding box center [419, 123] width 5 height 5
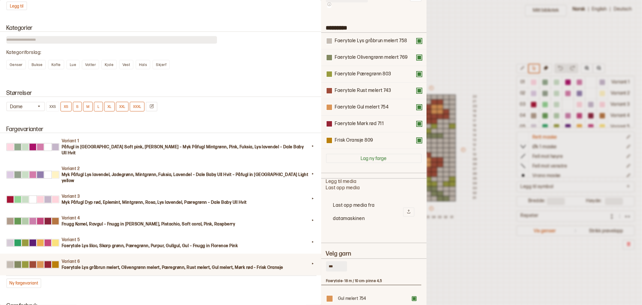
click at [453, 61] on div at bounding box center [321, 152] width 642 height 305
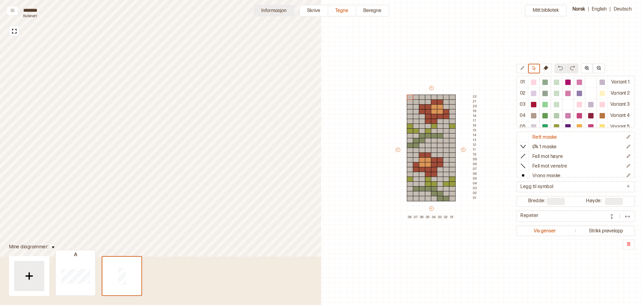
click at [275, 11] on button "Informasjon" at bounding box center [274, 11] width 41 height 12
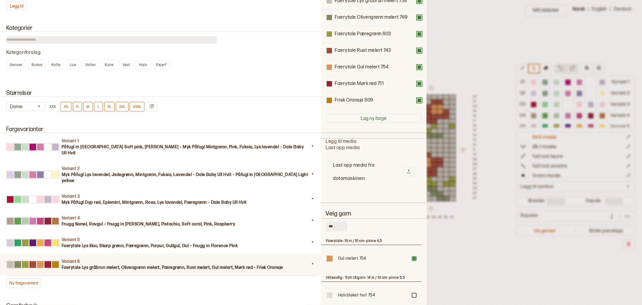
scroll to position [167, 0]
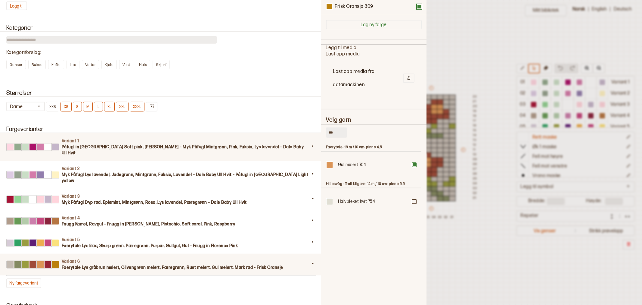
drag, startPoint x: 338, startPoint y: 131, endPoint x: 305, endPoint y: 130, distance: 33.1
click at [305, 130] on div "**********" at bounding box center [321, 152] width 642 height 305
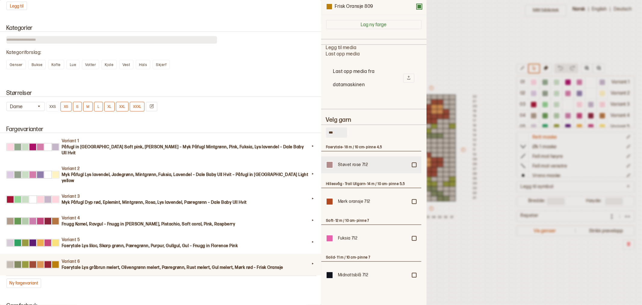
click at [414, 164] on div at bounding box center [414, 165] width 4 height 4
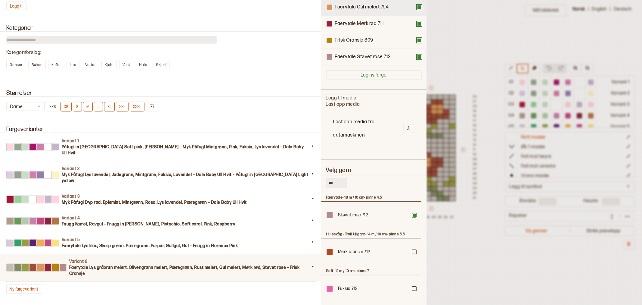
scroll to position [0, 0]
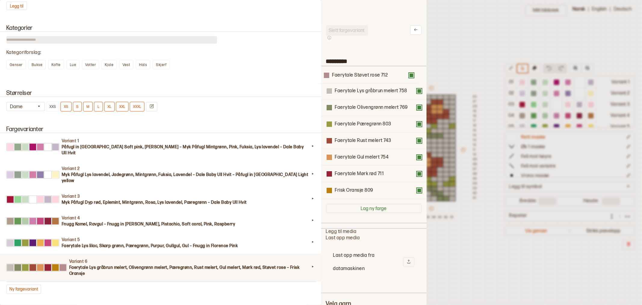
drag, startPoint x: 354, startPoint y: 193, endPoint x: 352, endPoint y: 77, distance: 115.9
click at [352, 77] on div "Faerytale Lys gråbrun melert 758 Faerytale Olivengrønn melert 769 Faerytale Pær…" at bounding box center [374, 132] width 96 height 132
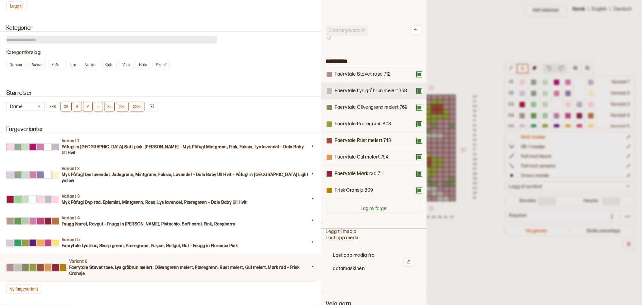
click at [413, 93] on div "Faerytale Lys gråbrun melert 758" at bounding box center [374, 91] width 96 height 7
click at [417, 91] on button at bounding box center [419, 90] width 5 height 5
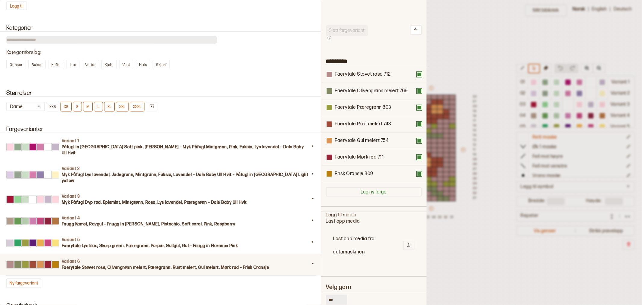
click at [453, 51] on div at bounding box center [321, 152] width 642 height 305
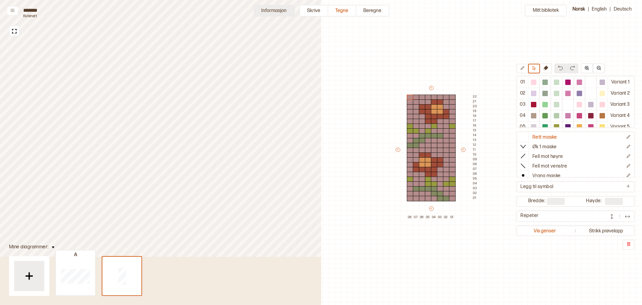
click at [282, 11] on button "Informasjon" at bounding box center [274, 11] width 41 height 12
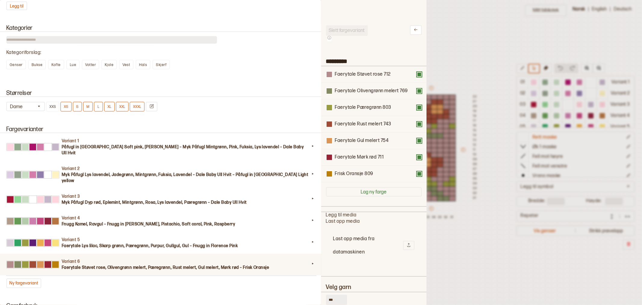
drag, startPoint x: 339, startPoint y: 298, endPoint x: 299, endPoint y: 296, distance: 39.8
click at [299, 296] on div "**********" at bounding box center [321, 152] width 642 height 305
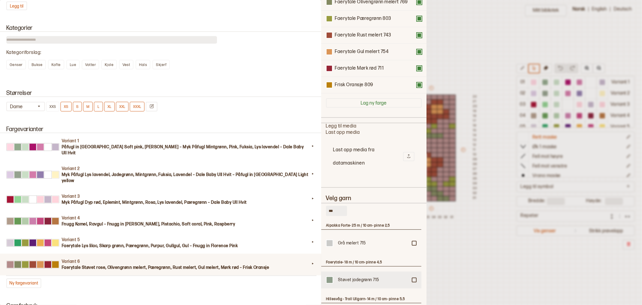
scroll to position [100, 0]
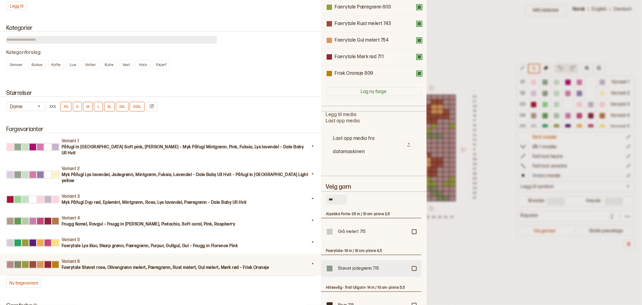
click at [414, 233] on div at bounding box center [414, 232] width 4 height 4
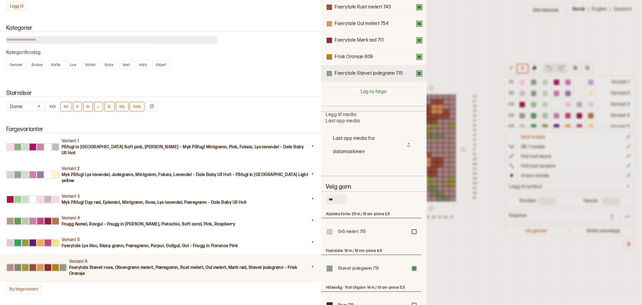
scroll to position [0, 0]
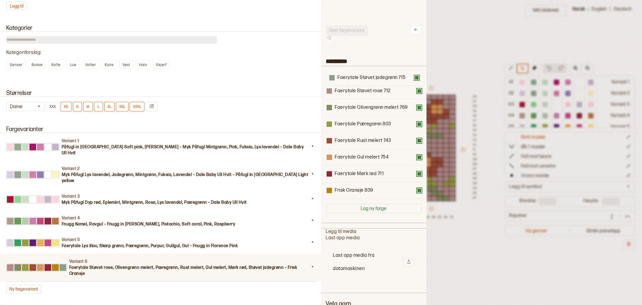
drag, startPoint x: 355, startPoint y: 191, endPoint x: 358, endPoint y: 76, distance: 114.7
click at [358, 76] on div "Faerytale Støvet rose 712 Faerytale Olivengrønn melert 769 Faerytale Pæregrønn …" at bounding box center [374, 132] width 96 height 132
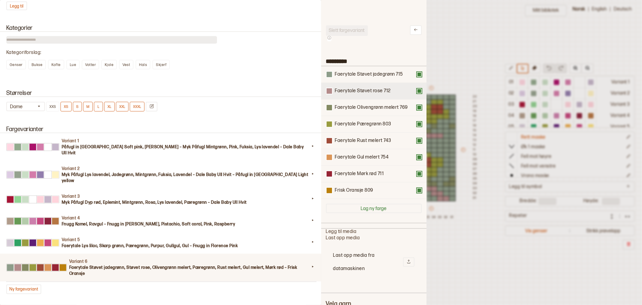
click at [417, 89] on button at bounding box center [419, 90] width 5 height 5
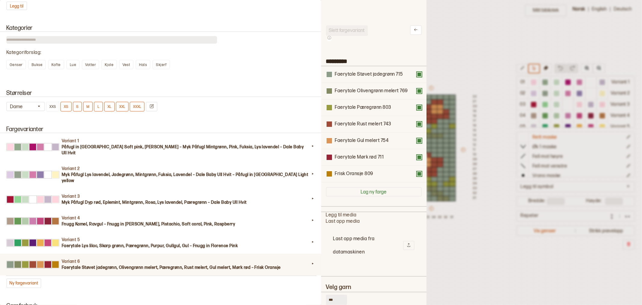
click at [481, 225] on div at bounding box center [321, 152] width 642 height 305
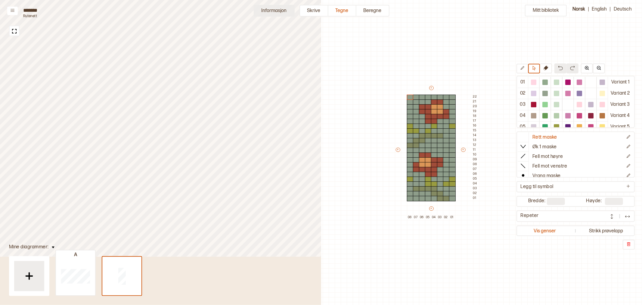
click at [263, 10] on button "Informasjon" at bounding box center [274, 11] width 41 height 12
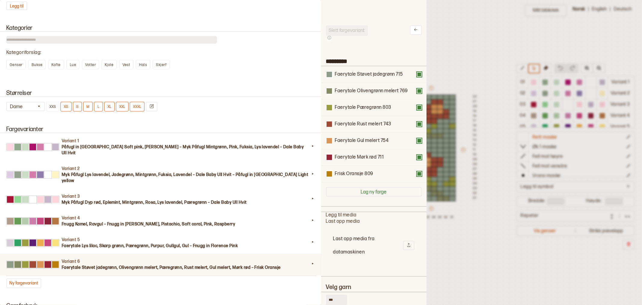
drag, startPoint x: 337, startPoint y: 299, endPoint x: 316, endPoint y: 298, distance: 21.1
click at [316, 298] on div "**********" at bounding box center [321, 152] width 642 height 305
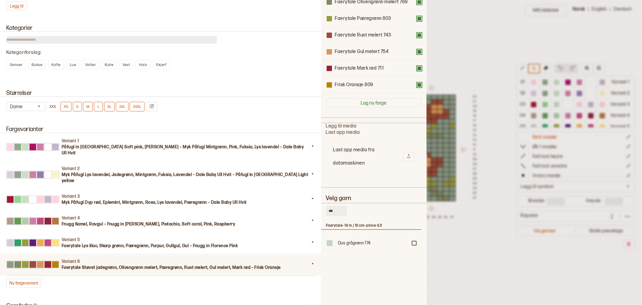
scroll to position [106, 0]
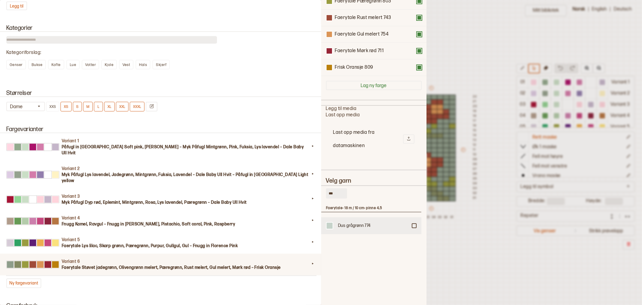
type input "***"
click at [413, 224] on div at bounding box center [414, 226] width 4 height 4
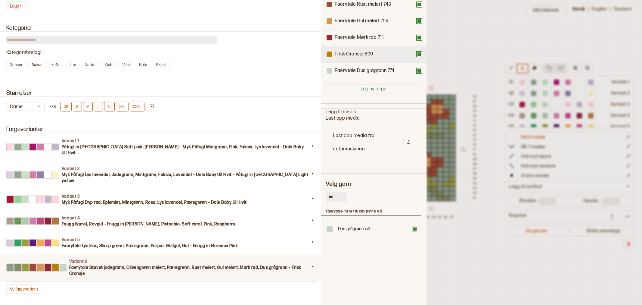
scroll to position [0, 0]
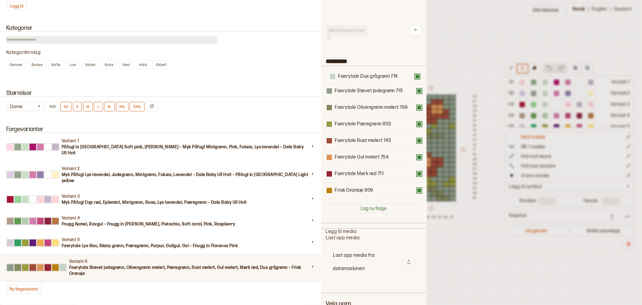
drag, startPoint x: 351, startPoint y: 192, endPoint x: 354, endPoint y: 76, distance: 115.9
click at [354, 76] on div "Faerytale Støvet jadegrønn 715 Faerytale Olivengrønn melert 769 Faerytale Pæreg…" at bounding box center [374, 132] width 96 height 132
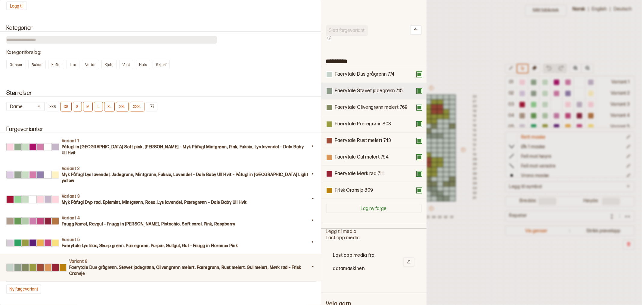
click at [417, 91] on button at bounding box center [419, 90] width 5 height 5
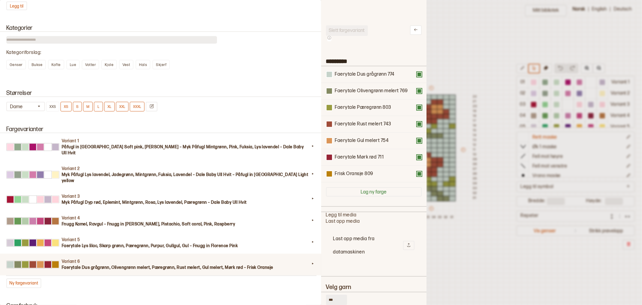
click at [459, 60] on div at bounding box center [321, 152] width 642 height 305
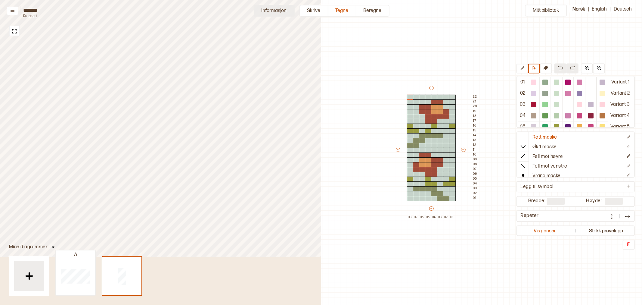
click at [266, 13] on button "Informasjon" at bounding box center [274, 11] width 41 height 12
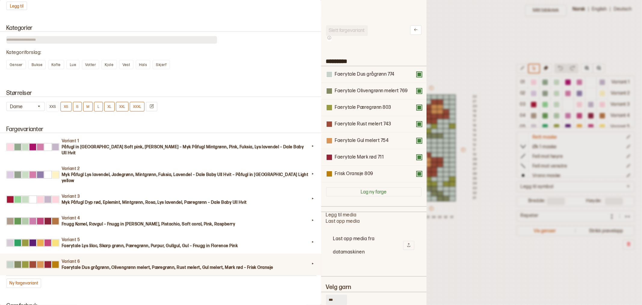
click at [290, 267] on div "Variant 1 Påfugl in [GEOGRAPHIC_DATA] Soft pink, [PERSON_NAME] – Myk Påfugl Min…" at bounding box center [160, 210] width 309 height 155
